Goal: Information Seeking & Learning: Learn about a topic

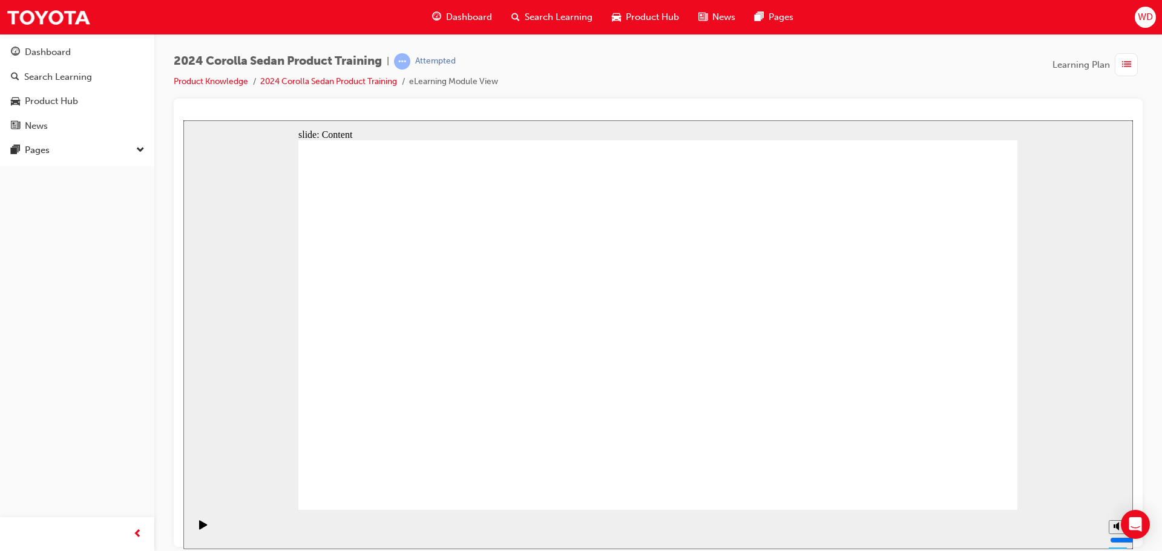
drag, startPoint x: 419, startPoint y: 298, endPoint x: 430, endPoint y: 318, distance: 23.3
